Goal: Task Accomplishment & Management: Complete application form

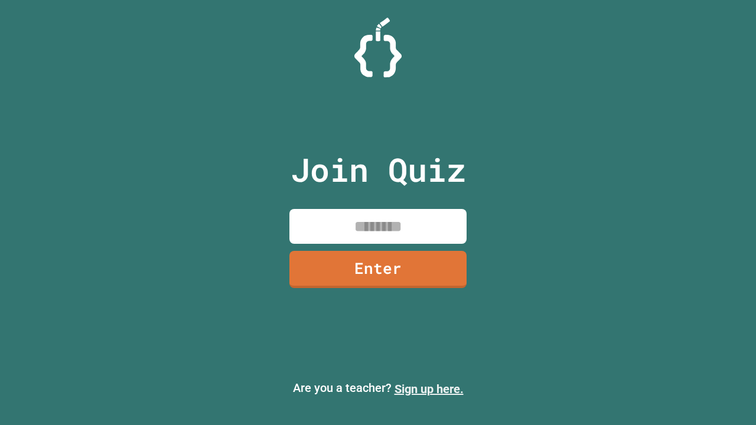
click at [429, 389] on link "Sign up here." at bounding box center [429, 389] width 69 height 14
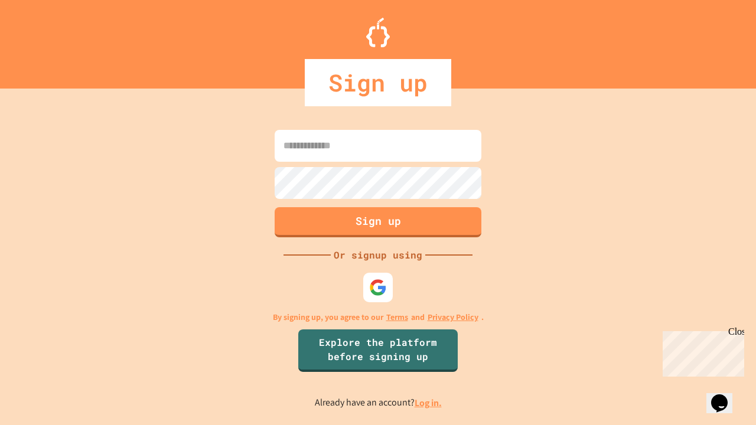
click at [429, 403] on link "Log in." at bounding box center [428, 403] width 27 height 12
